Goal: Task Accomplishment & Management: Manage account settings

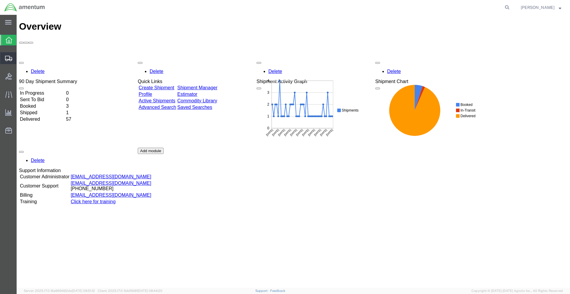
click at [9, 52] on div at bounding box center [8, 58] width 17 height 12
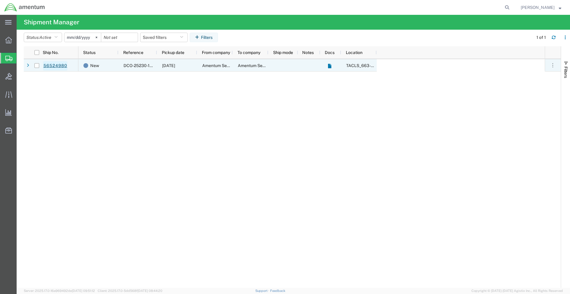
click at [50, 67] on link "56524980" at bounding box center [55, 65] width 24 height 9
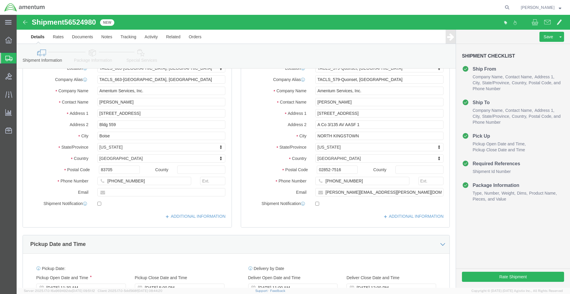
select select "42730"
select select "42701"
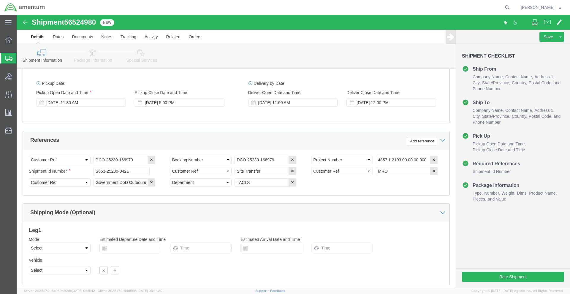
scroll to position [259, 0]
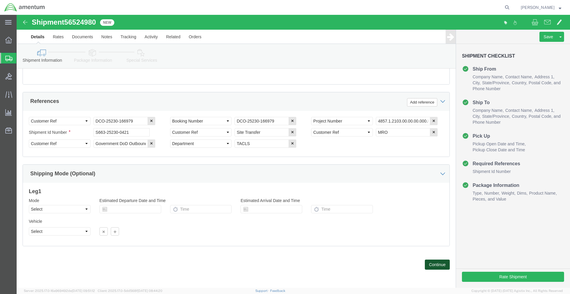
click button "Continue"
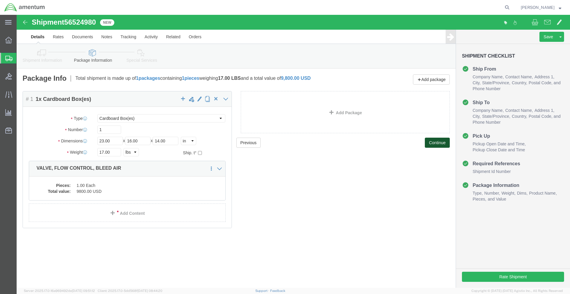
click button "Continue"
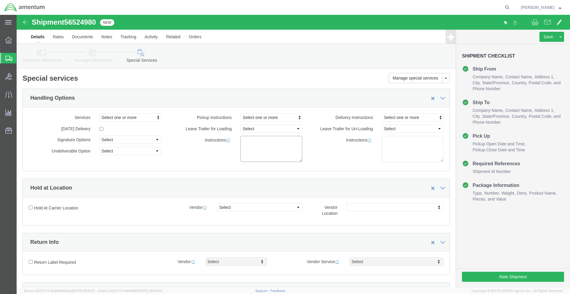
click textarea
type textarea "I"
type textarea "INSIDE HANGER PICKUP, CENTER NORTH WALL."
click div "Services Select one or more Air Ride Truck Blanket Wrap Carnet Consolidated Shi…"
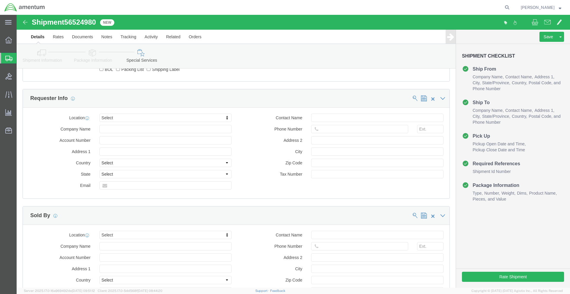
scroll to position [533, 0]
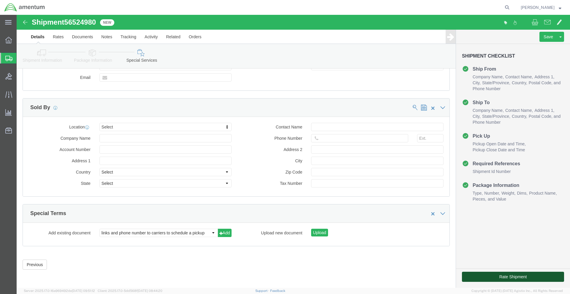
click button "Rate Shipment"
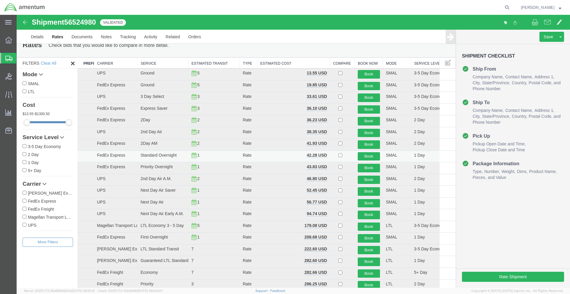
scroll to position [0, 0]
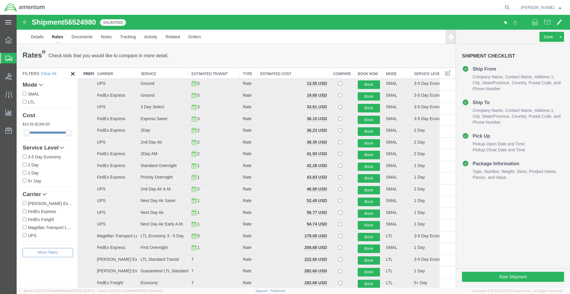
click at [24, 211] on input "FedEx Express" at bounding box center [25, 211] width 4 height 4
checkbox input "true"
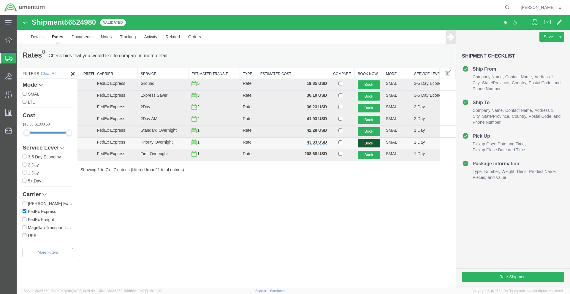
click at [378, 142] on button "Book" at bounding box center [369, 143] width 22 height 9
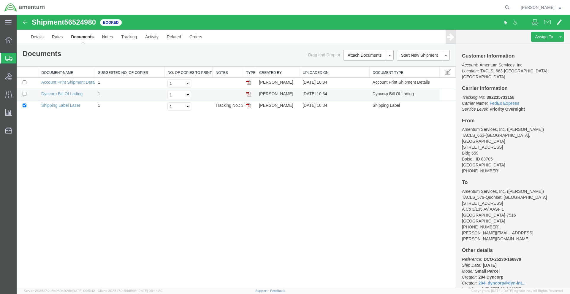
click at [250, 97] on td at bounding box center [249, 95] width 13 height 12
click at [250, 94] on img at bounding box center [248, 94] width 5 height 5
drag, startPoint x: 248, startPoint y: 107, endPoint x: 45, endPoint y: 145, distance: 207.1
click at [248, 107] on img at bounding box center [248, 105] width 5 height 5
click at [39, 37] on link "Details" at bounding box center [37, 37] width 21 height 14
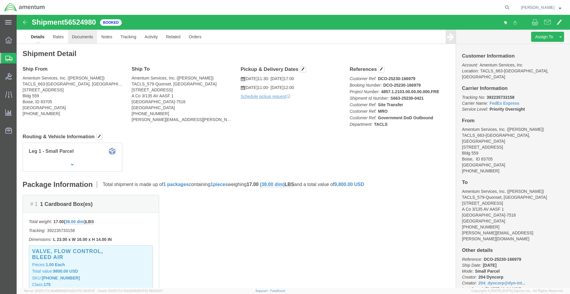
click link "Documents"
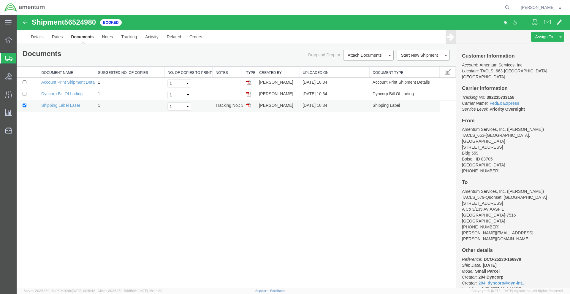
click at [250, 105] on img at bounding box center [248, 105] width 5 height 5
